Goal: Communication & Community: Share content

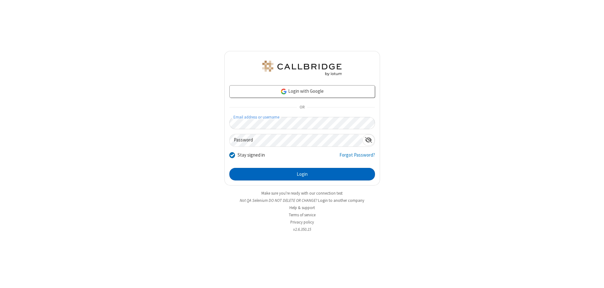
click at [302, 174] on button "Login" at bounding box center [302, 174] width 146 height 13
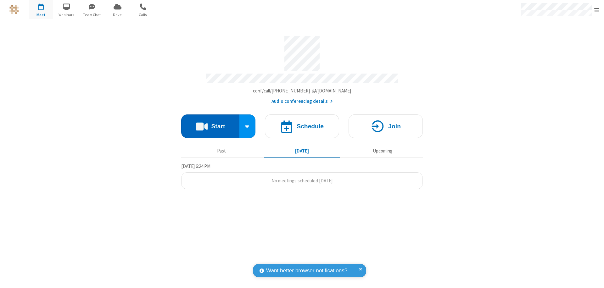
click at [210, 123] on button "Start" at bounding box center [210, 127] width 58 height 24
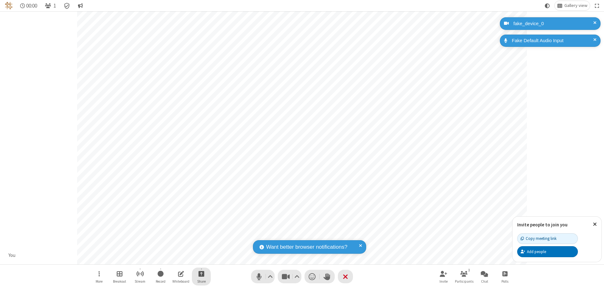
click at [201, 274] on span "Start sharing" at bounding box center [201, 274] width 6 height 8
click at [201, 235] on span "Share additional camera" at bounding box center [205, 236] width 47 height 5
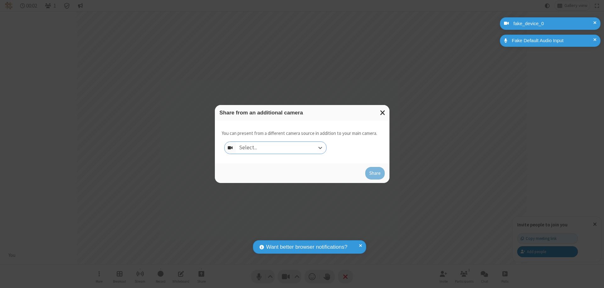
click at [281, 148] on div "Select..." at bounding box center [281, 148] width 90 height 12
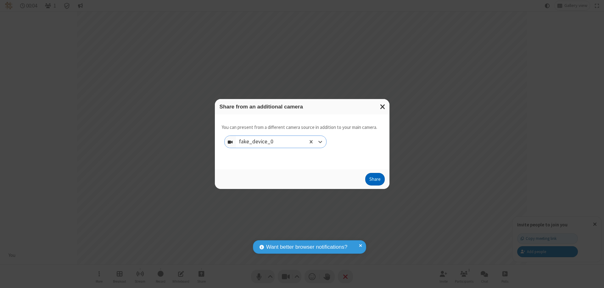
click at [375, 181] on button "Share" at bounding box center [375, 179] width 20 height 13
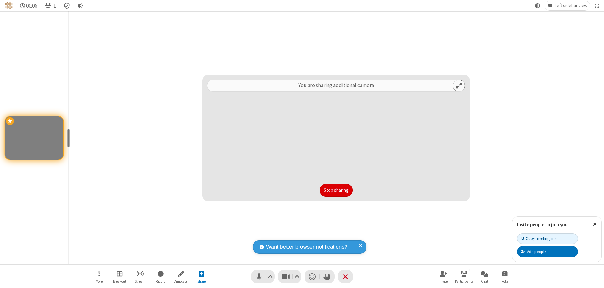
click at [336, 190] on button "Stop sharing" at bounding box center [336, 190] width 33 height 13
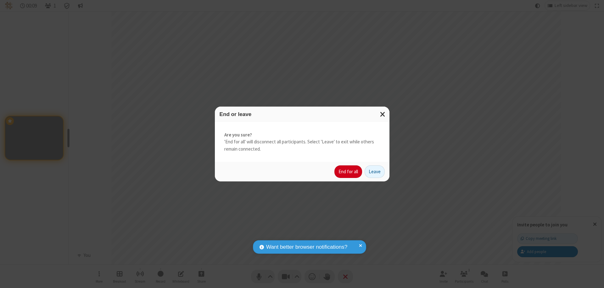
click at [349, 172] on button "End for all" at bounding box center [348, 171] width 28 height 13
